Goal: Information Seeking & Learning: Learn about a topic

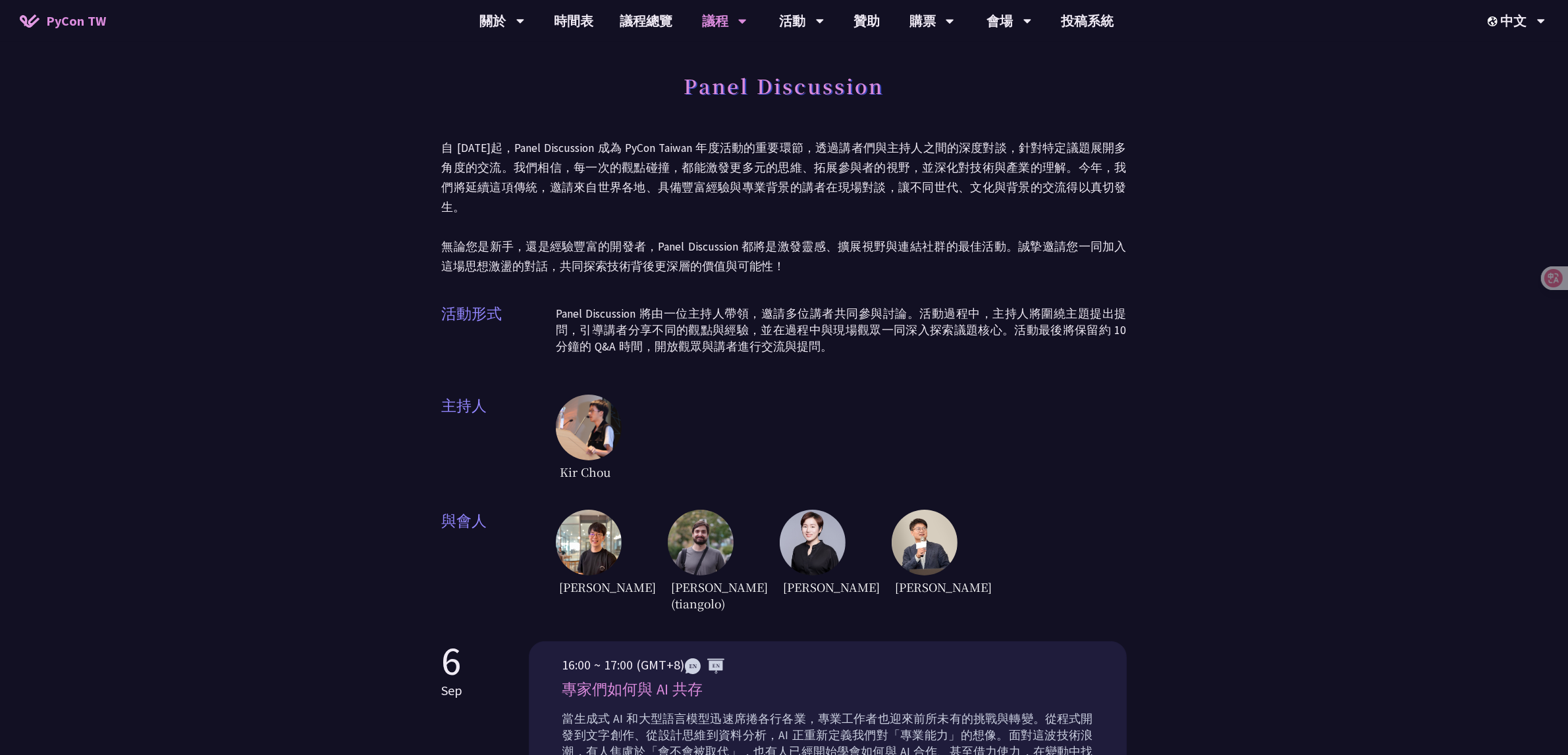
click at [905, 525] on img at bounding box center [924, 543] width 66 height 66
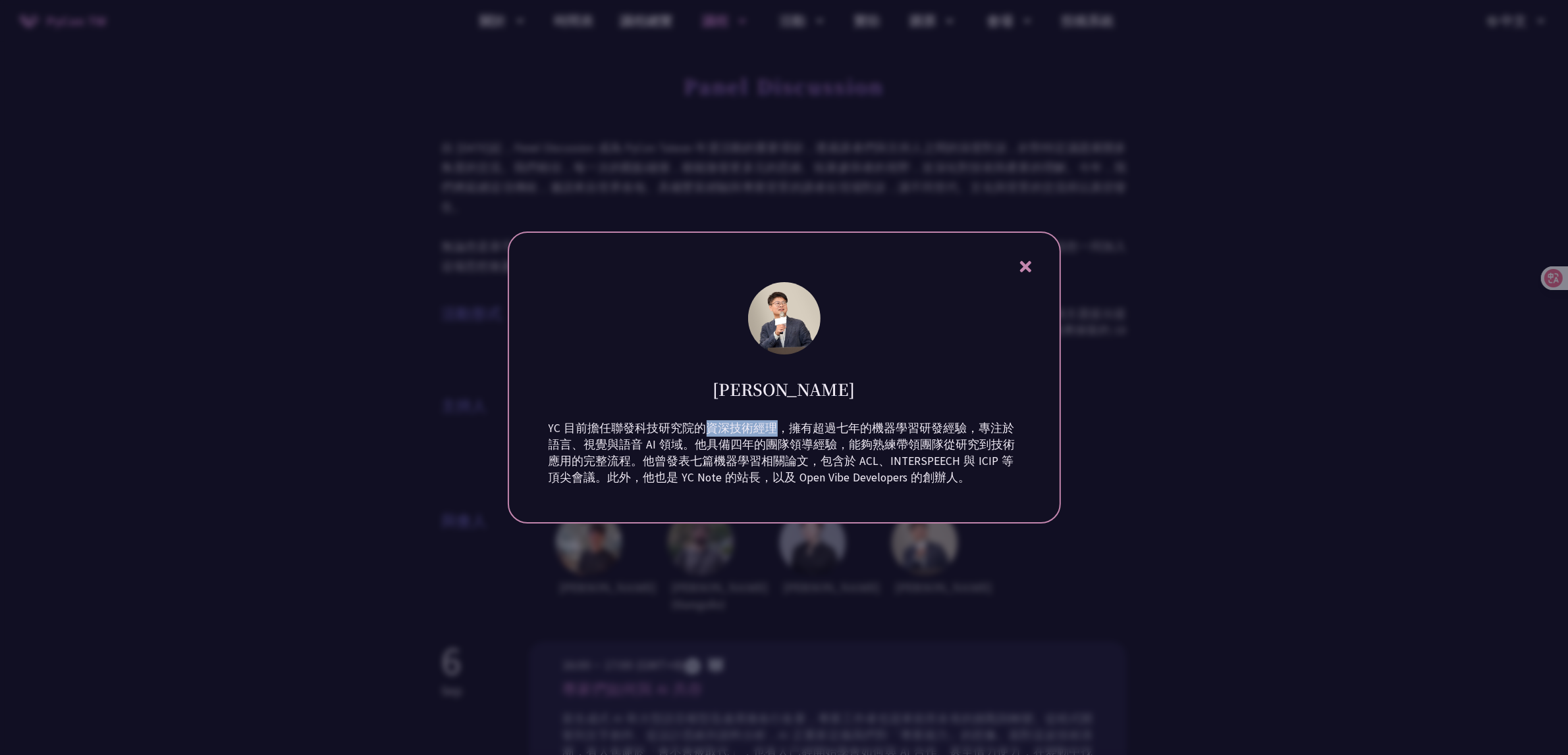
drag, startPoint x: 699, startPoint y: 427, endPoint x: 765, endPoint y: 428, distance: 66.0
click at [765, 428] on p "YC 目前擔任聯發科技研究院的資深技術經理，擁有超過七年的機器學習研發經驗，專注於語言、視覺與語音 AI 領域。他具備四年的團隊領導經驗，能夠熟練帶領團隊從研…" at bounding box center [784, 453] width 471 height 66
copy p "資深技術經理"
drag, startPoint x: 607, startPoint y: 427, endPoint x: 764, endPoint y: 425, distance: 157.0
click at [764, 425] on p "YC 目前擔任聯發科技研究院的資深技術經理，擁有超過七年的機器學習研發經驗，專注於語言、視覺與語音 AI 領域。他具備四年的團隊領導經驗，能夠熟練帶領團隊從研…" at bounding box center [784, 453] width 471 height 66
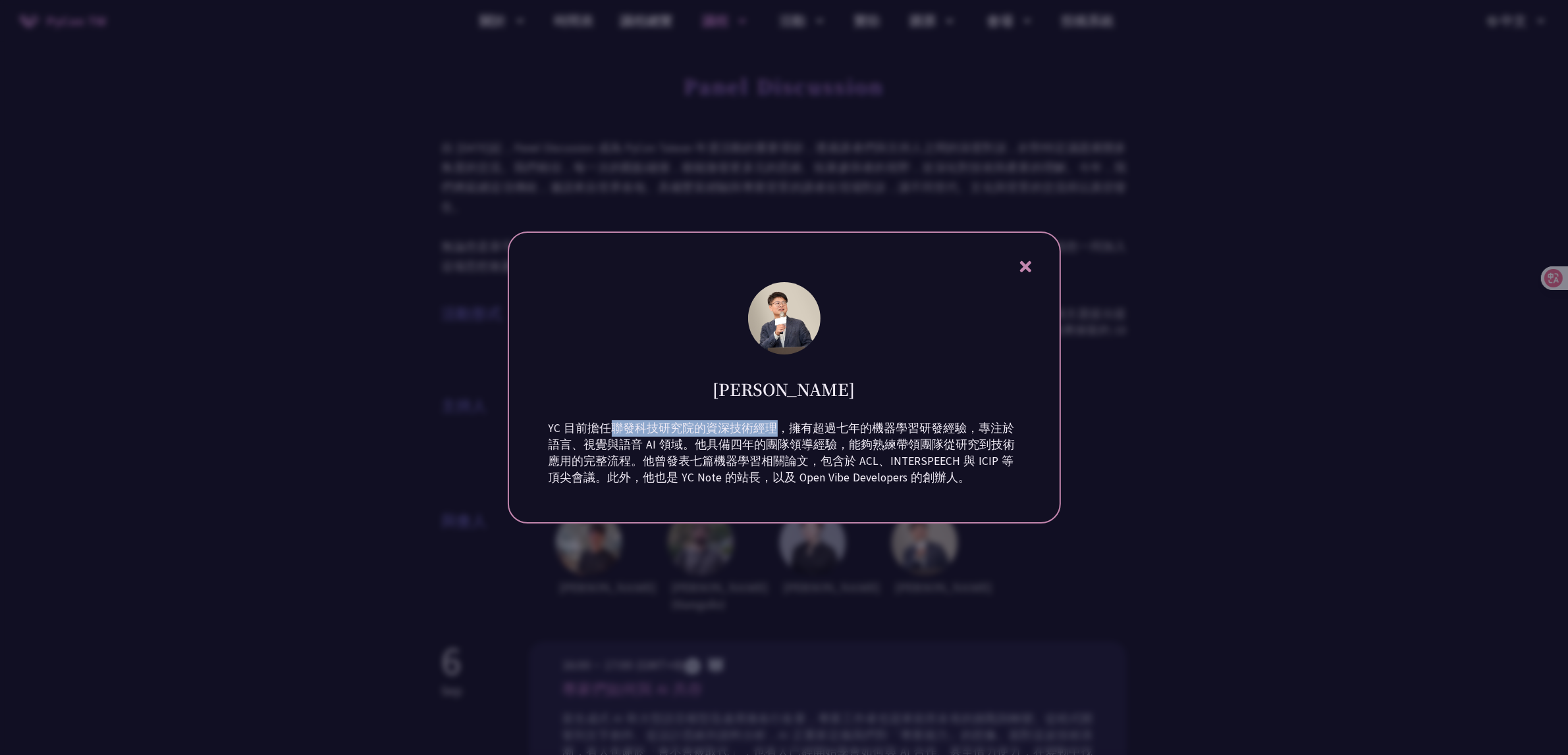
click at [691, 435] on p "YC 目前擔任聯發科技研究院的資深技術經理，擁有超過七年的機器學習研發經驗，專注於語言、視覺與語音 AI 領域。他具備四年的團隊領導經驗，能夠熟練帶領團隊從研…" at bounding box center [784, 453] width 471 height 66
drag, startPoint x: 608, startPoint y: 428, endPoint x: 689, endPoint y: 426, distance: 81.0
click at [689, 426] on p "YC 目前擔任聯發科技研究院的資深技術經理，擁有超過七年的機器學習研發經驗，專注於語言、視覺與語音 AI 領域。他具備四年的團隊領導經驗，能夠熟練帶領團隊從研…" at bounding box center [784, 453] width 471 height 66
drag, startPoint x: 768, startPoint y: 432, endPoint x: 613, endPoint y: 421, distance: 155.4
click at [613, 421] on p "YC 目前擔任聯發科技研究院的資深技術經理，擁有超過七年的機器學習研發經驗，專注於語言、視覺與語音 AI 領域。他具備四年的團隊領導經驗，能夠熟練帶領團隊從研…" at bounding box center [784, 453] width 471 height 66
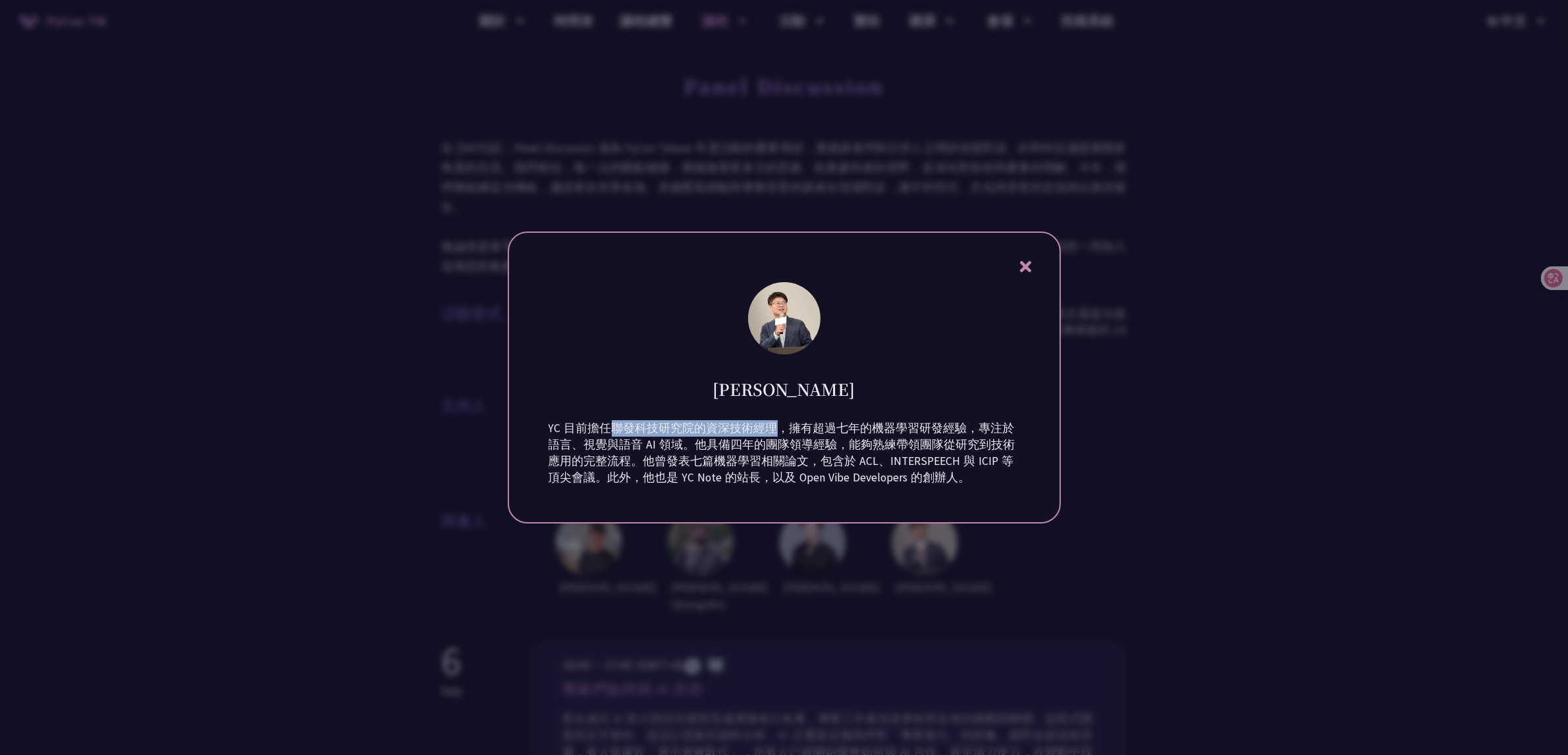
copy p "聯發科技研究院的資深技術經理"
